Goal: Transaction & Acquisition: Purchase product/service

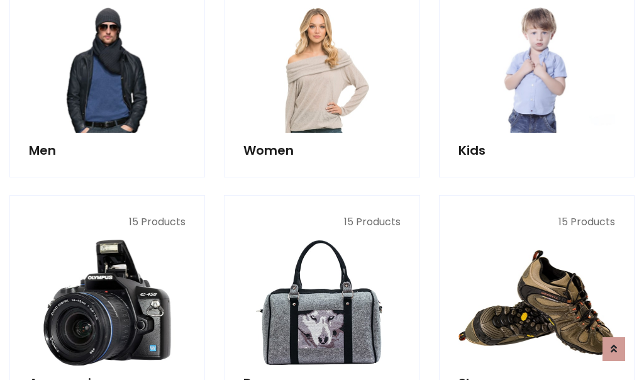
scroll to position [912, 0]
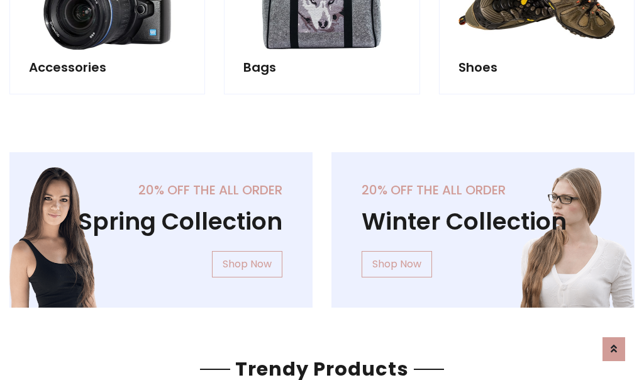
click at [322, 224] on div "20% off the all order Winter Collection Shop Now" at bounding box center [483, 239] width 322 height 175
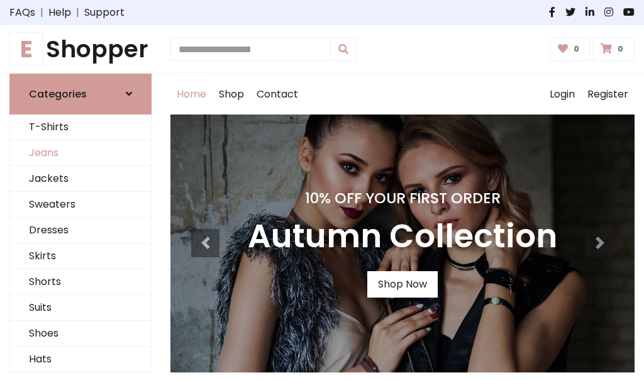
click at [80, 153] on link "Jeans" at bounding box center [80, 153] width 141 height 26
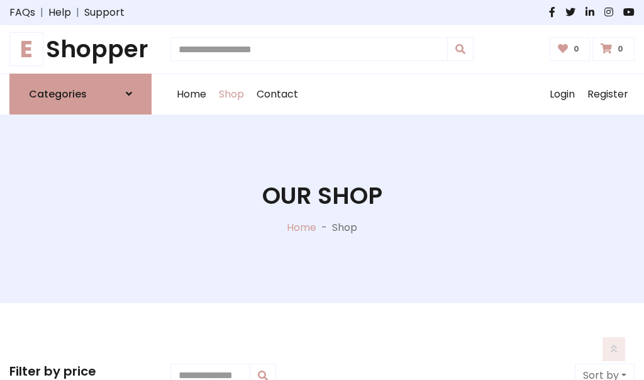
scroll to position [397, 0]
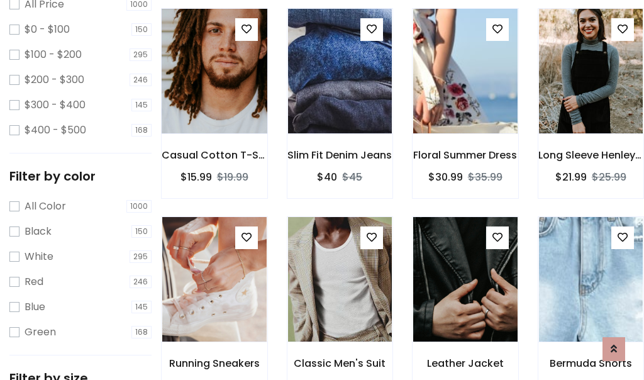
click at [214, 98] on img at bounding box center [213, 71] width 125 height 302
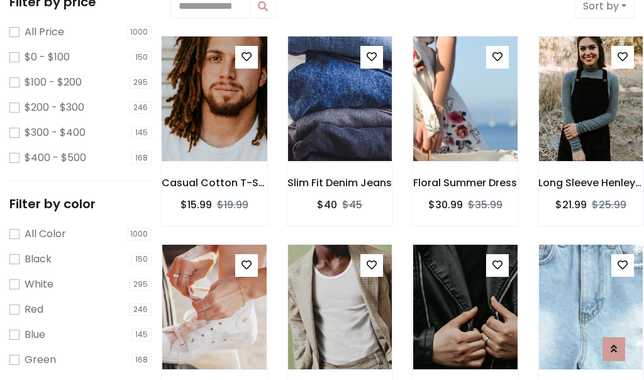
scroll to position [28, 0]
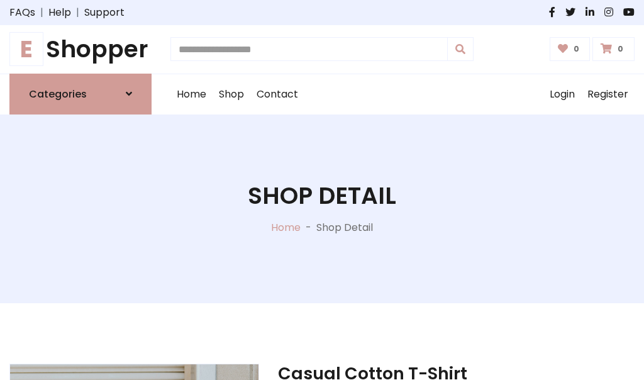
scroll to position [135, 0]
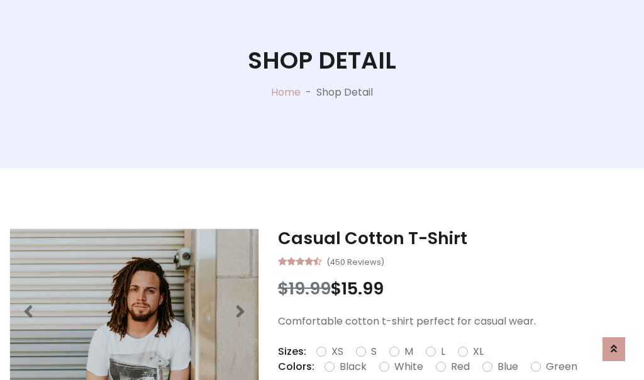
click at [458, 366] on label "Red" at bounding box center [460, 366] width 19 height 15
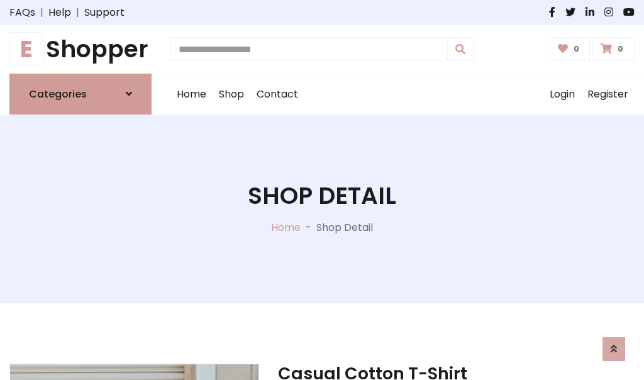
scroll to position [135, 0]
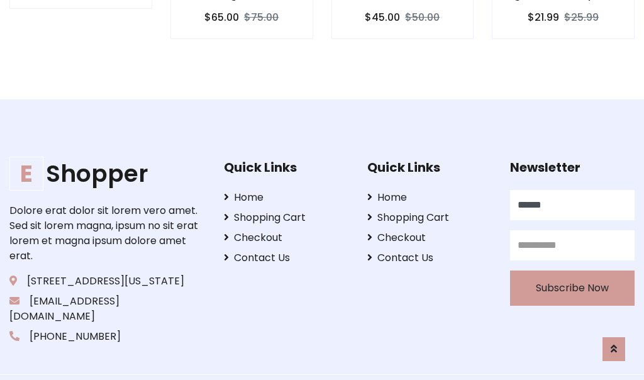
type input "******"
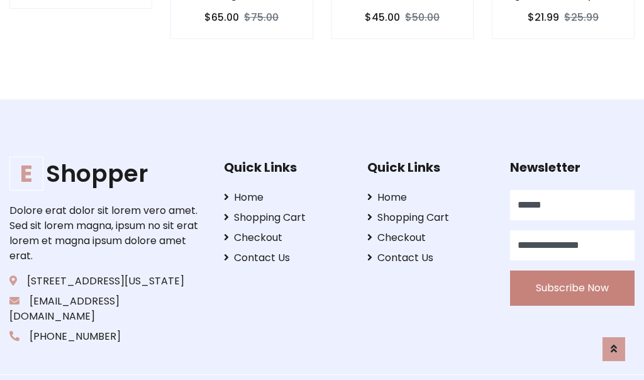
type input "**********"
click at [572, 272] on button "Subscribe Now" at bounding box center [572, 287] width 124 height 35
